Goal: Task Accomplishment & Management: Manage account settings

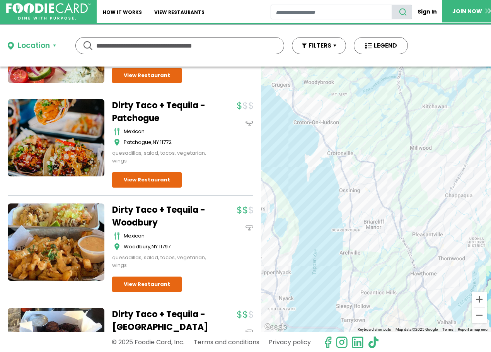
scroll to position [232, 0]
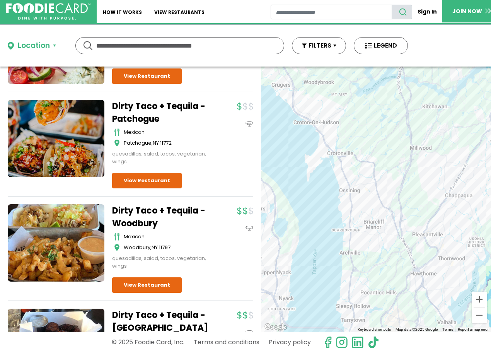
click at [393, 220] on div at bounding box center [376, 200] width 230 height 266
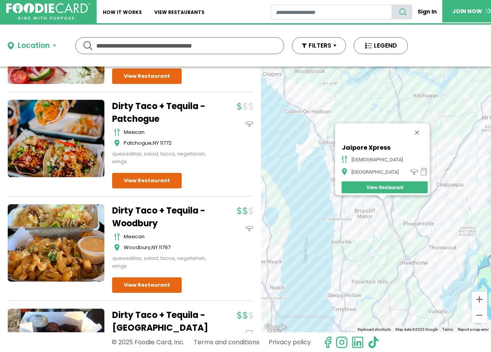
click at [381, 183] on link "View Restaurant" at bounding box center [385, 187] width 86 height 12
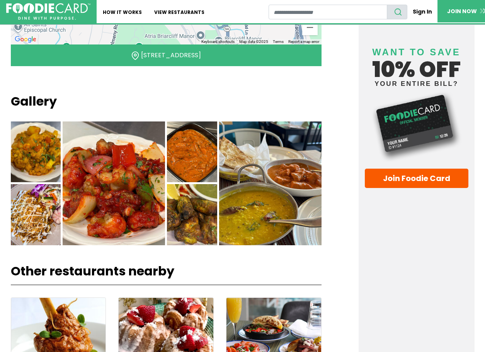
scroll to position [507, 0]
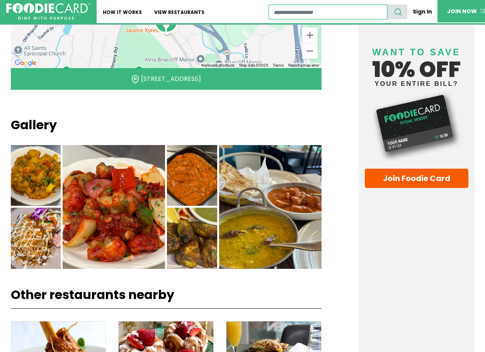
click at [305, 15] on input "restaurant search" at bounding box center [328, 12] width 118 height 15
type input "*****"
click at [387, 5] on button "search" at bounding box center [397, 12] width 21 height 15
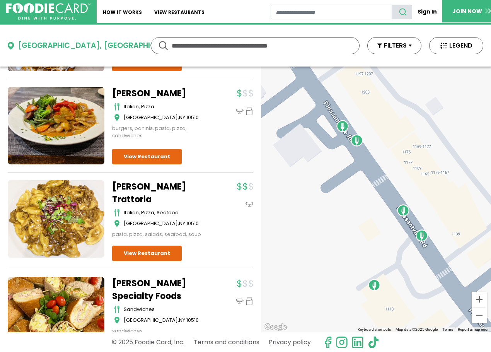
scroll to position [155, 0]
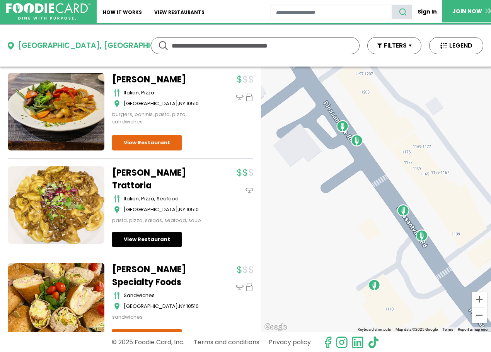
click at [152, 232] on link "View Restaurant" at bounding box center [147, 239] width 70 height 15
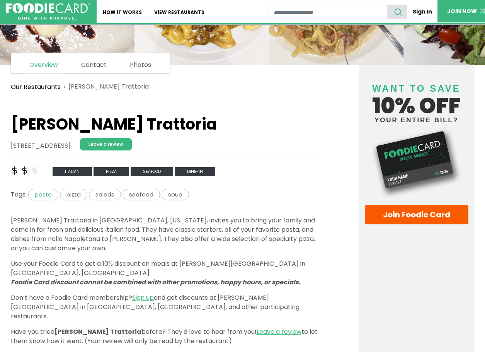
scroll to position [116, 0]
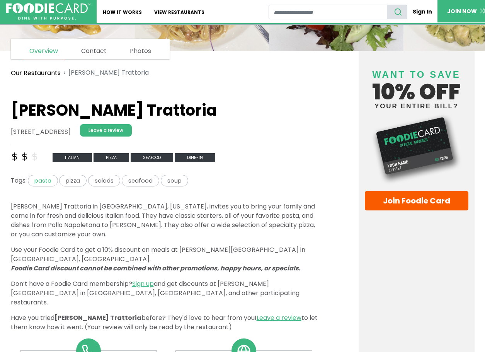
click at [38, 181] on span "pasta" at bounding box center [43, 181] width 30 height 12
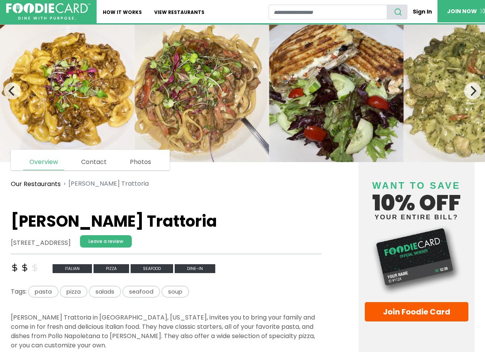
scroll to position [0, 0]
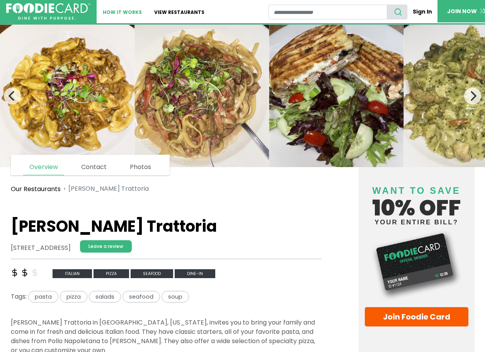
click at [128, 14] on link "How It Works" at bounding box center [122, 11] width 51 height 23
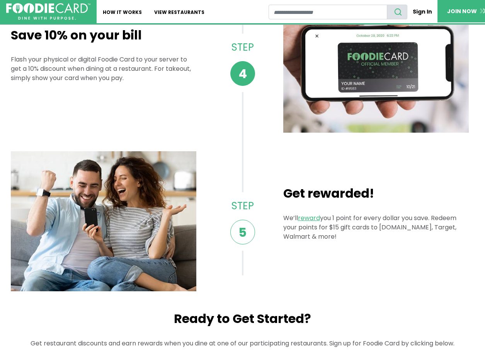
scroll to position [580, 0]
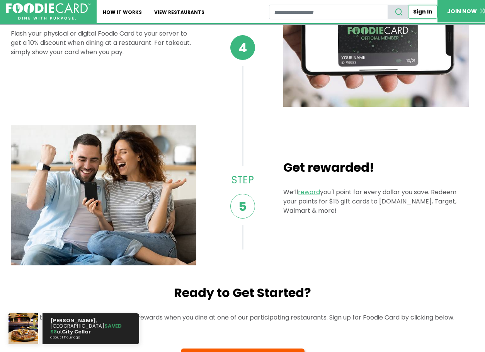
click at [424, 9] on link "Sign In" at bounding box center [422, 12] width 29 height 14
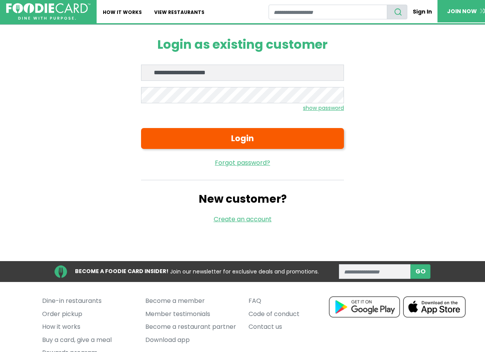
type input "**********"
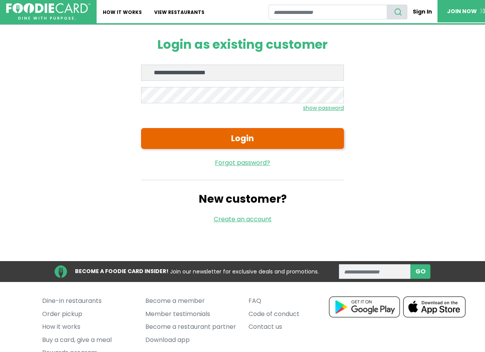
click at [236, 138] on button "Login" at bounding box center [242, 138] width 203 height 21
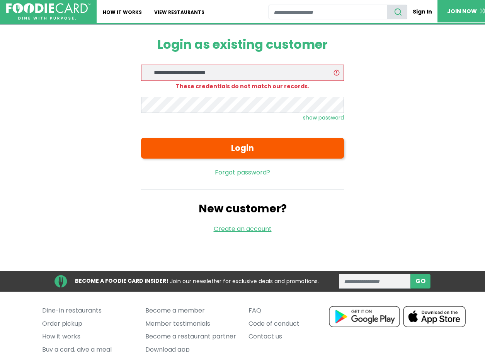
click at [315, 118] on small "show password" at bounding box center [323, 118] width 41 height 8
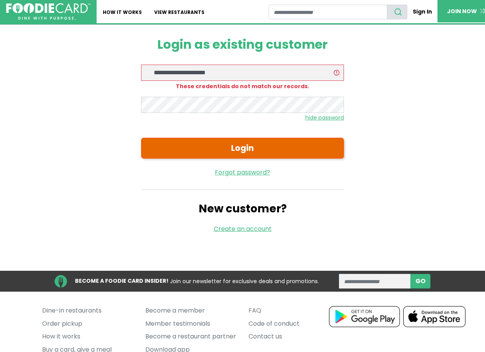
click at [262, 145] on button "Login" at bounding box center [242, 148] width 203 height 21
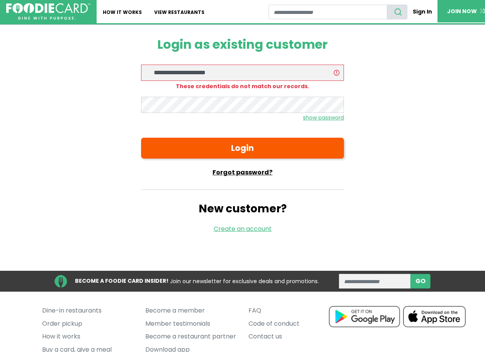
click at [254, 169] on link "Forgot password?" at bounding box center [242, 172] width 203 height 9
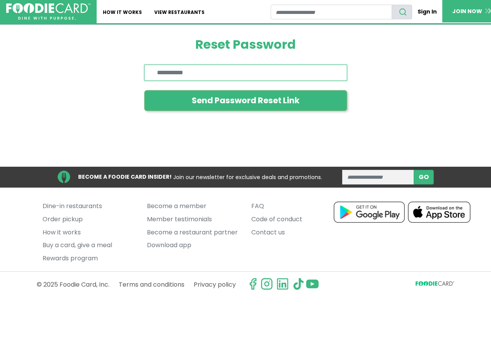
click at [224, 73] on input "Enter email" at bounding box center [245, 73] width 203 height 16
type input "**********"
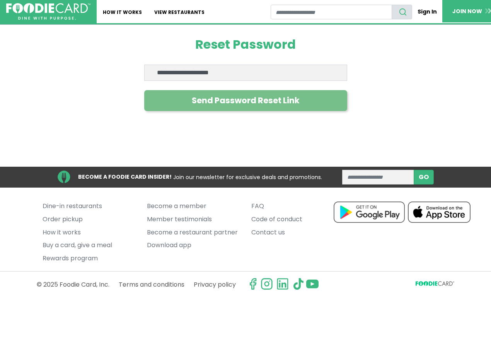
click at [226, 99] on button "Send Password Reset Link" at bounding box center [245, 100] width 203 height 21
